Goal: Transaction & Acquisition: Purchase product/service

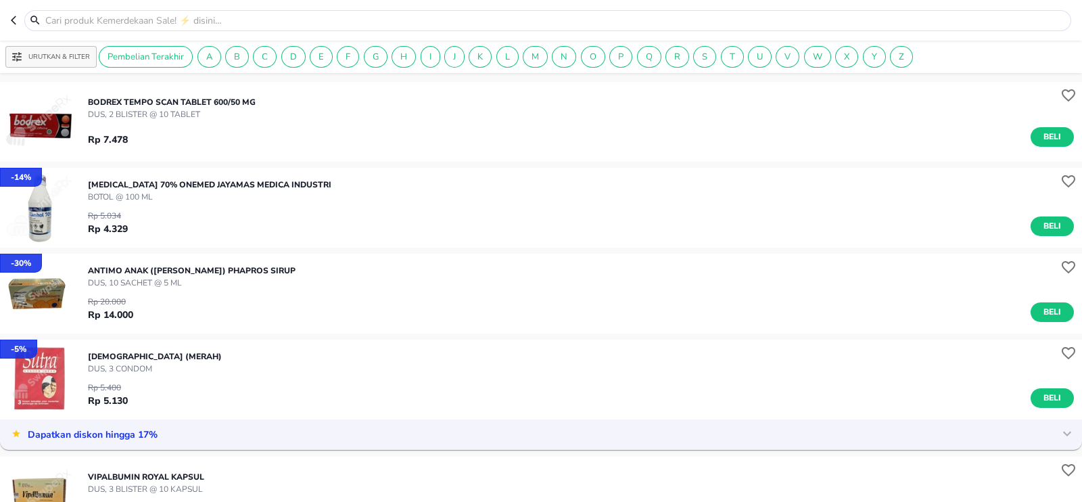
click at [14, 20] on icon "button" at bounding box center [16, 20] width 11 height 11
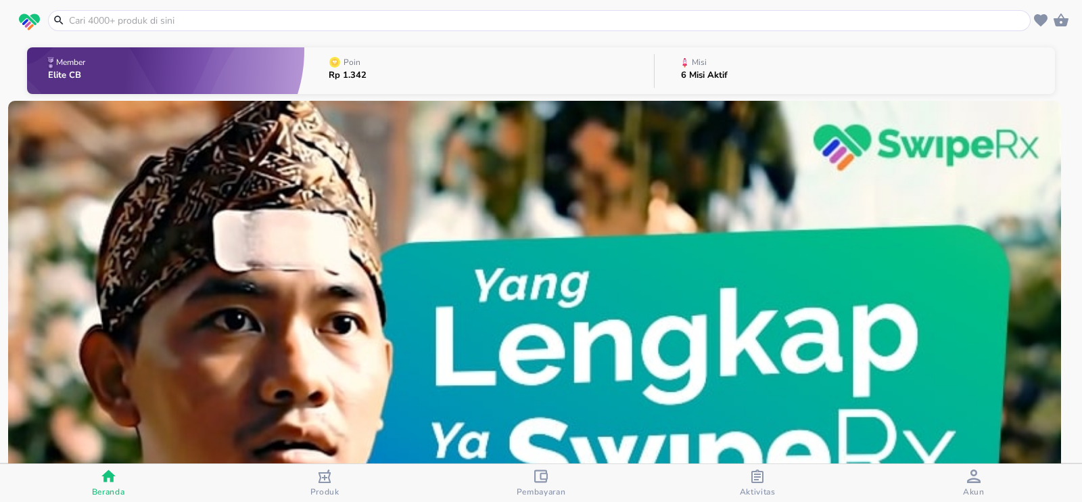
click at [112, 15] on input "text" at bounding box center [548, 21] width 960 height 14
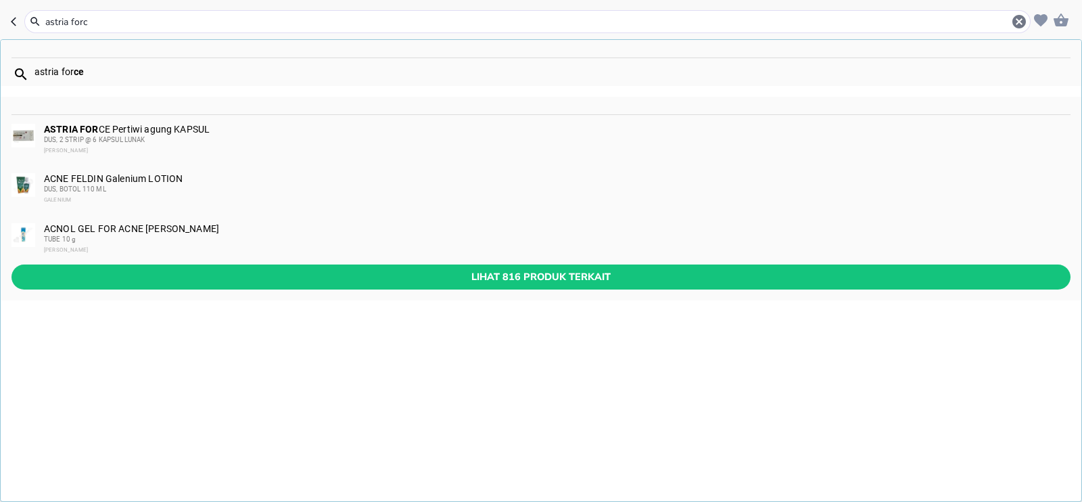
type input "astria force"
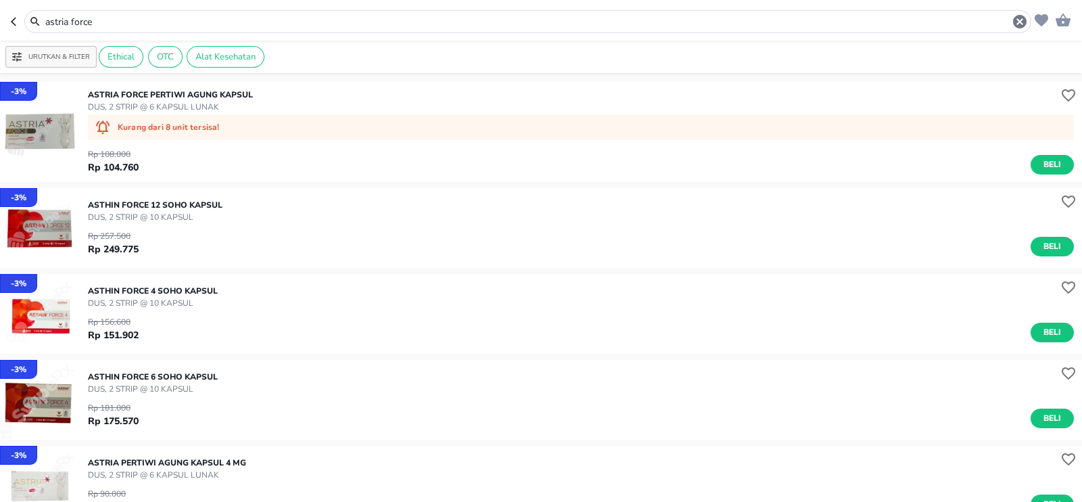
click at [145, 104] on p "DUS, 2 STRIP @ 6 KAPSUL LUNAK" at bounding box center [170, 107] width 165 height 12
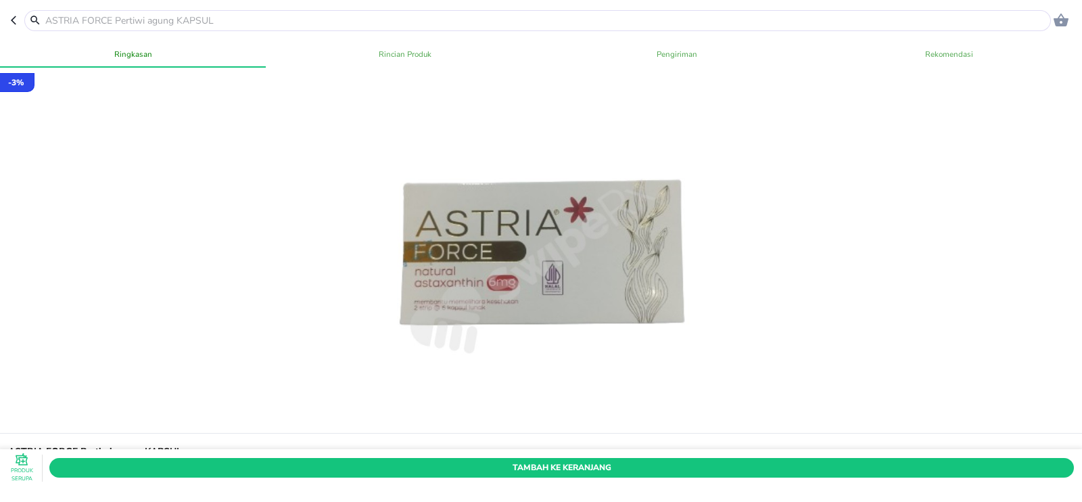
scroll to position [406, 0]
